Goal: Find specific page/section: Find specific page/section

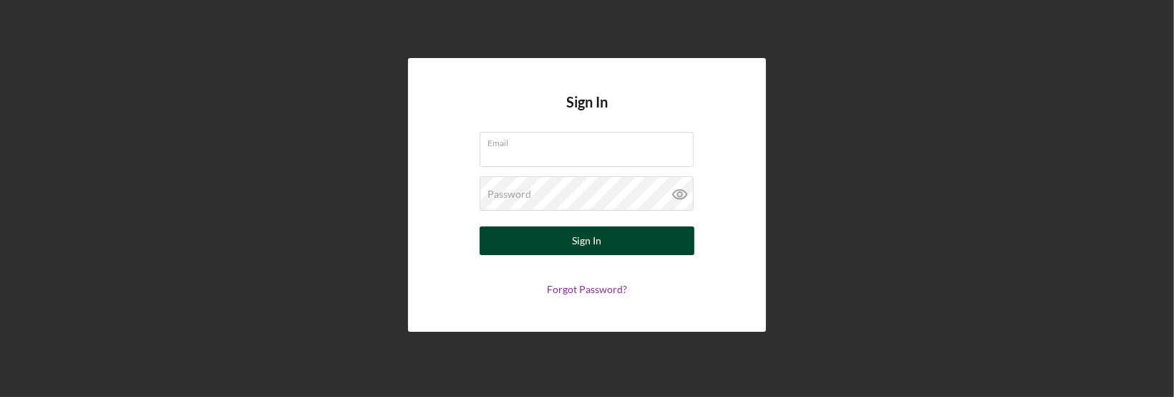
type input "[EMAIL_ADDRESS][DOMAIN_NAME]"
click at [553, 239] on button "Sign In" at bounding box center [587, 240] width 215 height 29
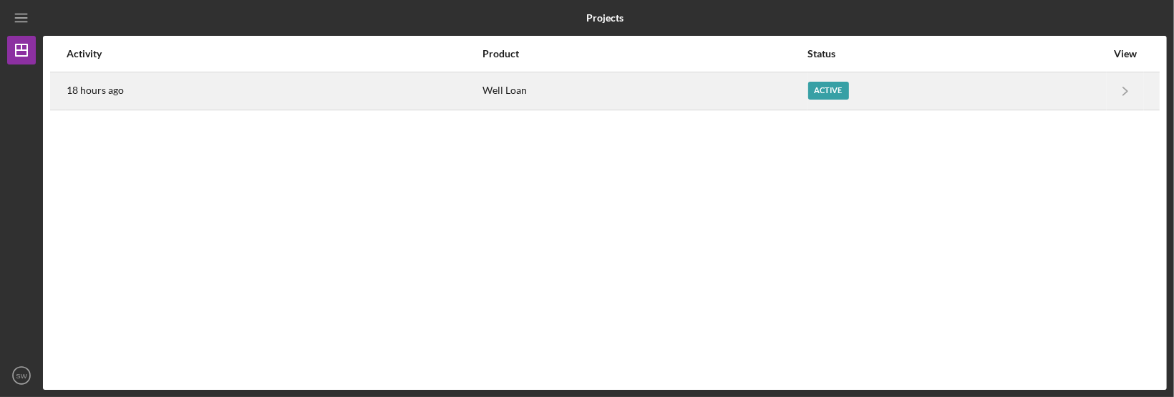
click at [505, 81] on div "Well Loan" at bounding box center [645, 91] width 324 height 36
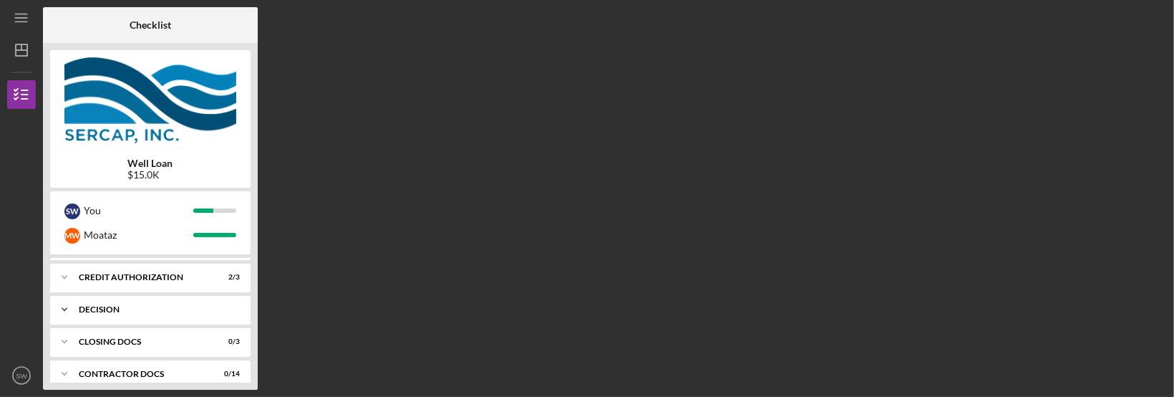
scroll to position [297, 0]
